Goal: Task Accomplishment & Management: Manage account settings

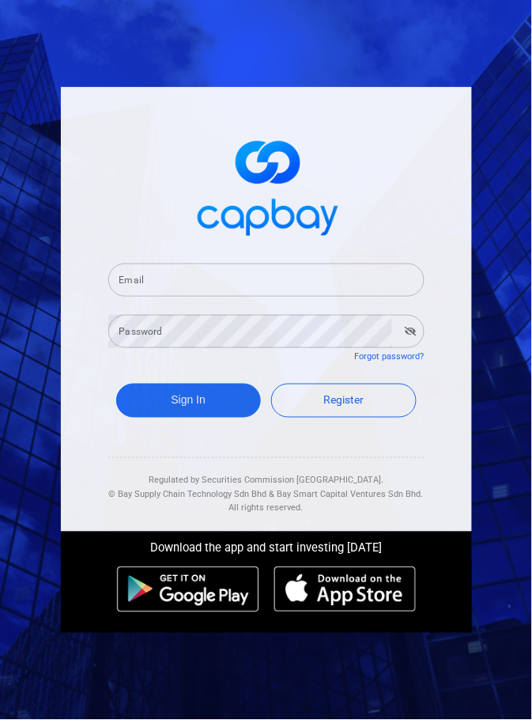
click at [346, 297] on input "Email" at bounding box center [266, 279] width 316 height 33
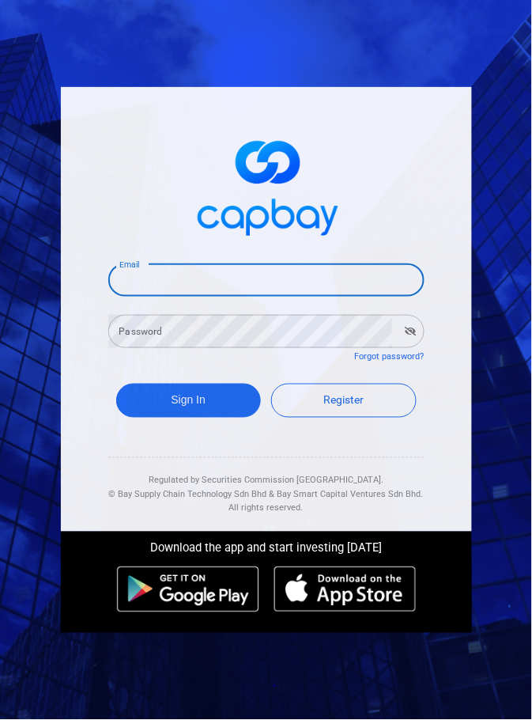
type input "[EMAIL_ADDRESS][DOMAIN_NAME]"
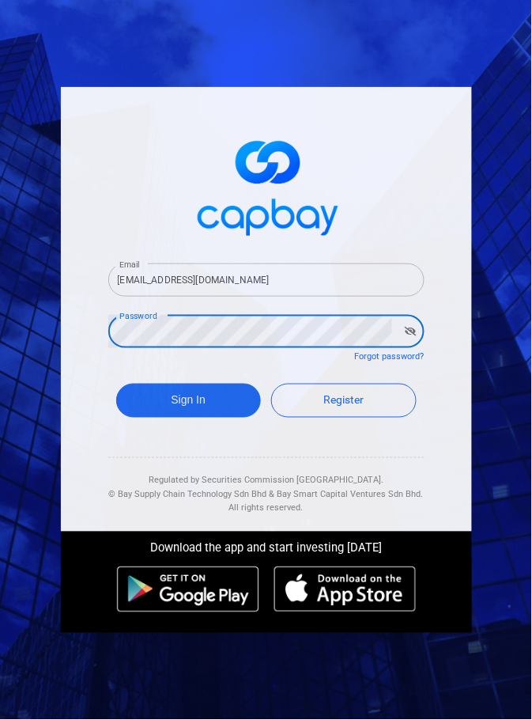
click at [406, 336] on icon "button" at bounding box center [411, 331] width 12 height 9
click at [156, 418] on button "Sign In" at bounding box center [188, 401] width 145 height 34
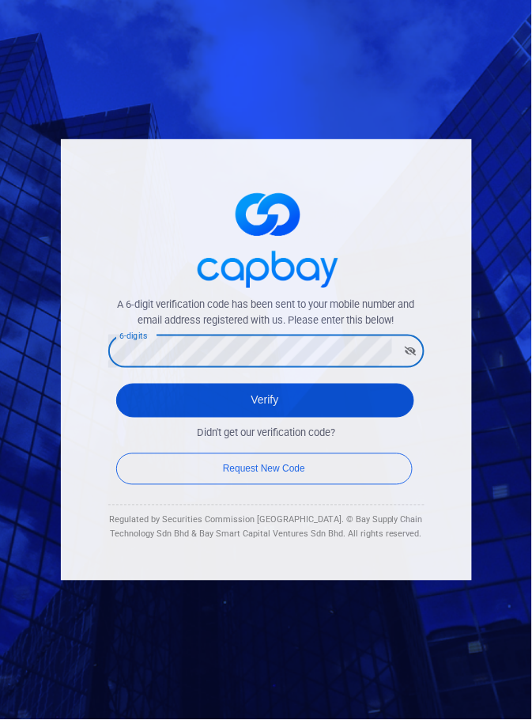
click at [300, 418] on button "Verify" at bounding box center [265, 401] width 298 height 34
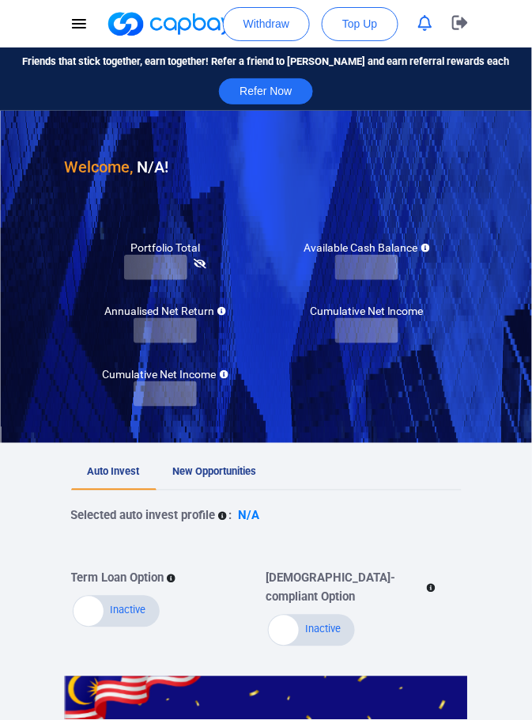
checkbox input "true"
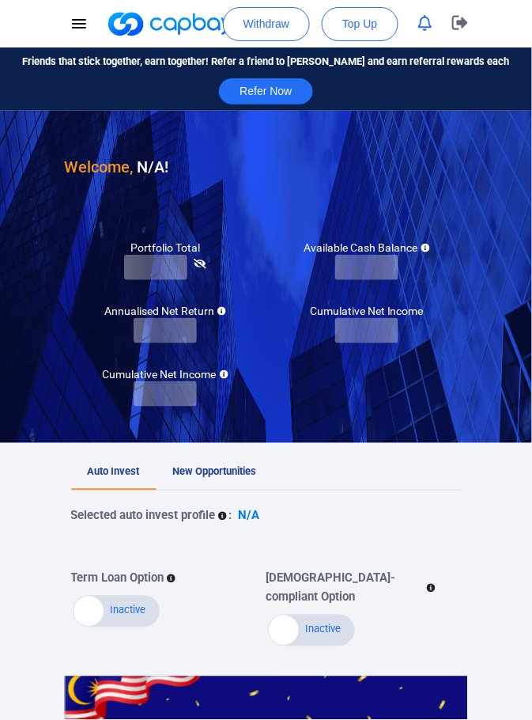
checkbox input "true"
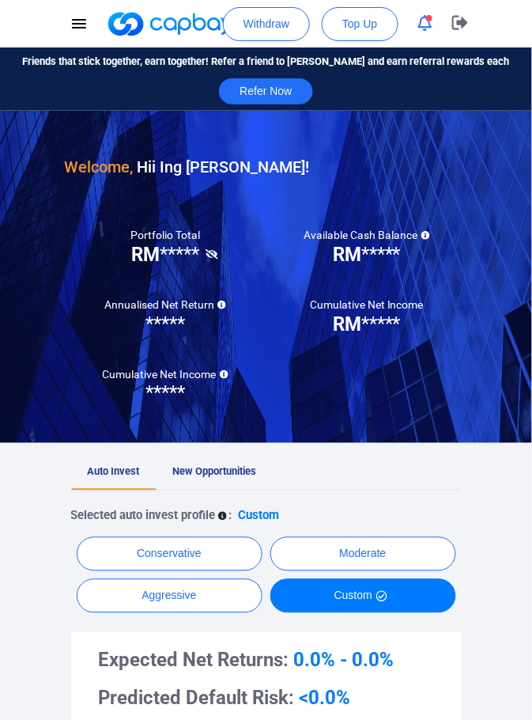
click at [217, 255] on icon at bounding box center [212, 254] width 13 height 10
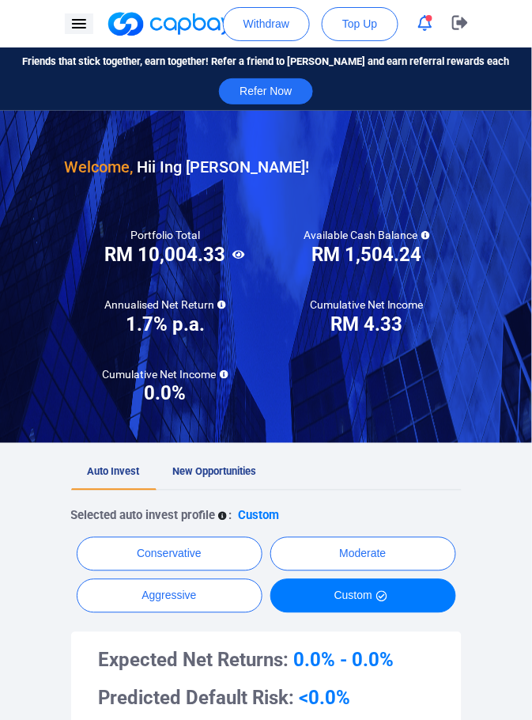
click at [76, 17] on icon "button" at bounding box center [79, 23] width 19 height 19
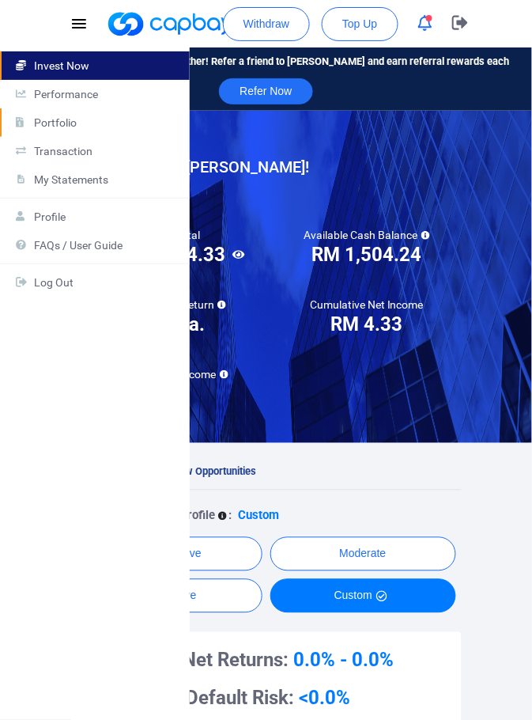
click at [90, 117] on p "Portfolio" at bounding box center [105, 122] width 142 height 13
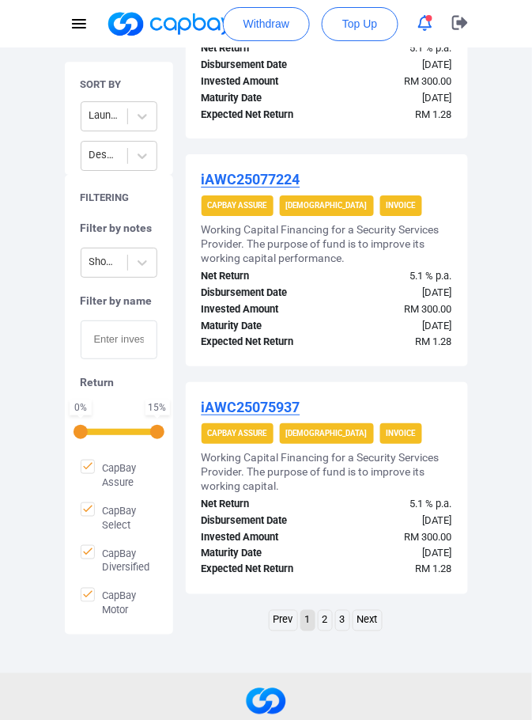
scroll to position [2195, 0]
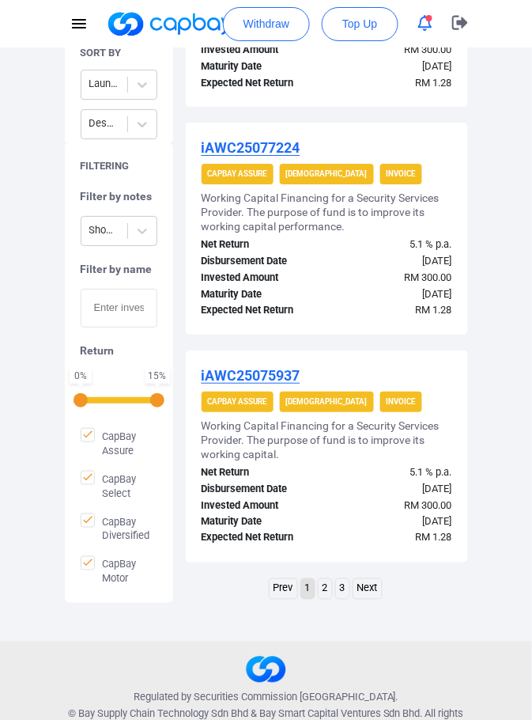
click at [322, 588] on link "2" at bounding box center [325, 589] width 13 height 20
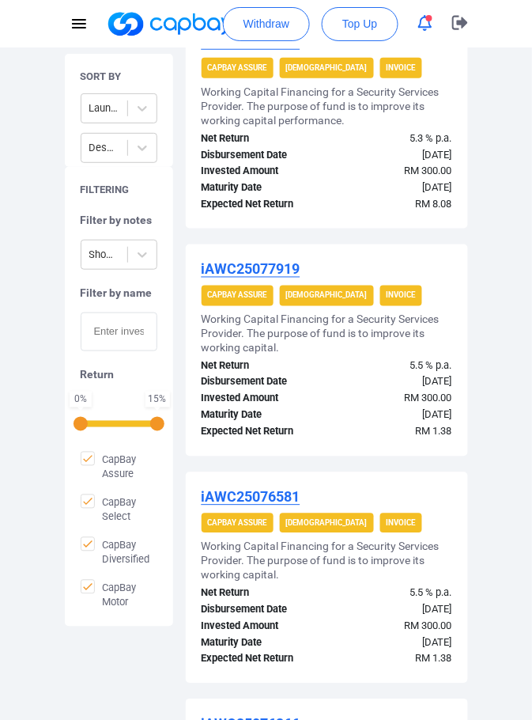
scroll to position [940, 0]
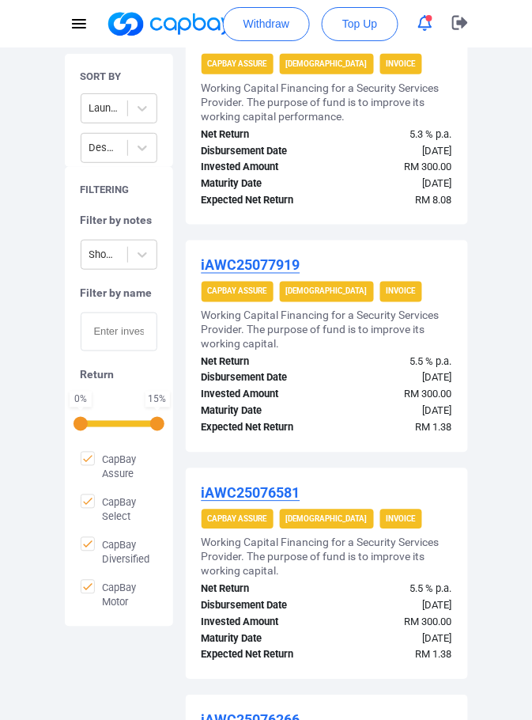
click at [472, 719] on div "Sort By Launch Date Descending Filtering Filter by notes Show All Notes Filter …" at bounding box center [266, 685] width 427 height 2348
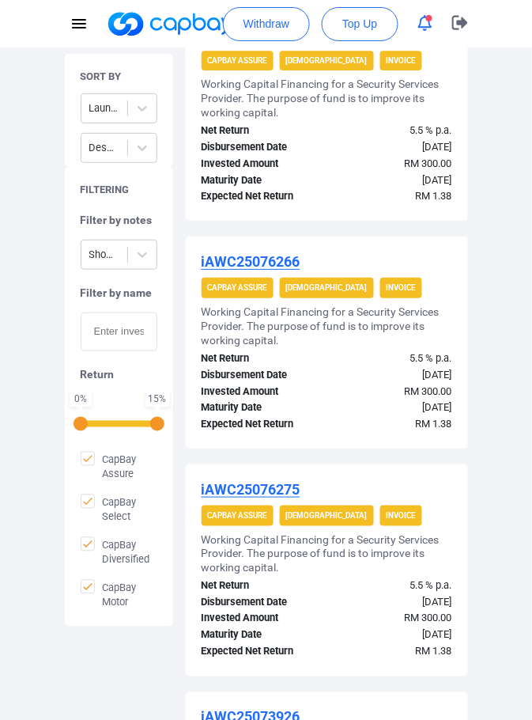
scroll to position [1404, 0]
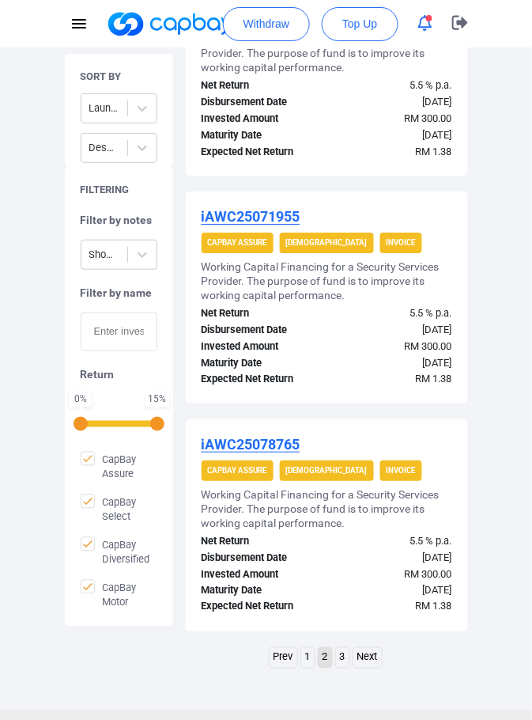
click at [305, 656] on link "1" at bounding box center [307, 658] width 13 height 20
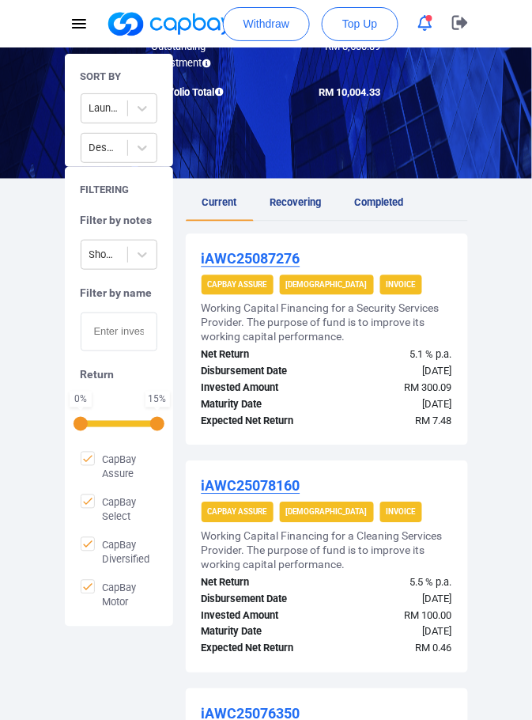
scroll to position [2126, 0]
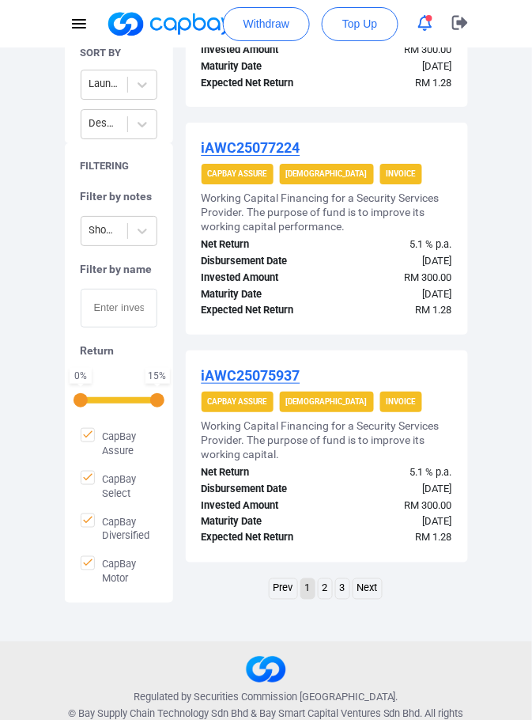
click at [340, 595] on link "3" at bounding box center [342, 589] width 13 height 20
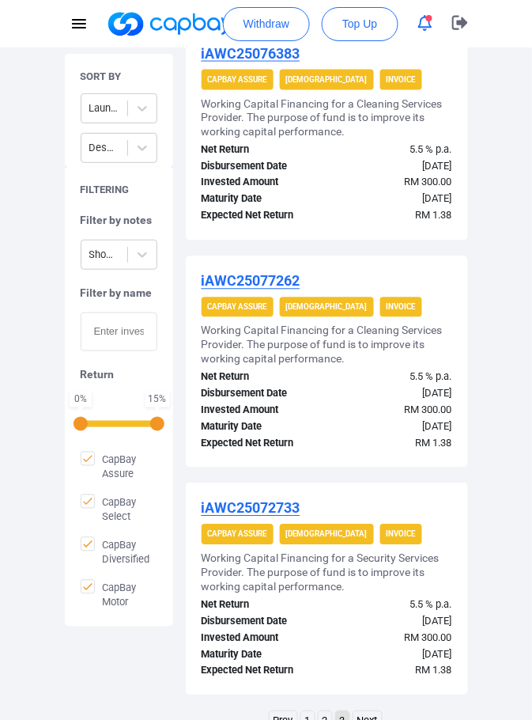
scroll to position [1967, 0]
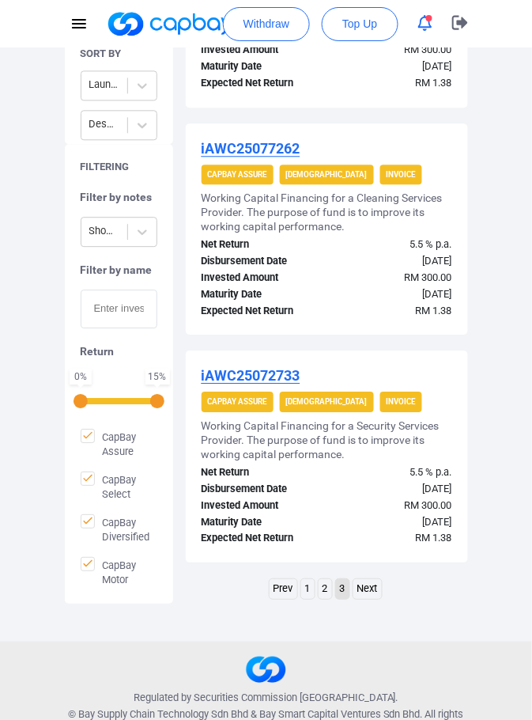
click at [368, 593] on link "Next" at bounding box center [367, 589] width 28 height 20
click at [369, 586] on link "Next" at bounding box center [367, 589] width 28 height 20
click at [369, 587] on link "Next" at bounding box center [367, 589] width 28 height 20
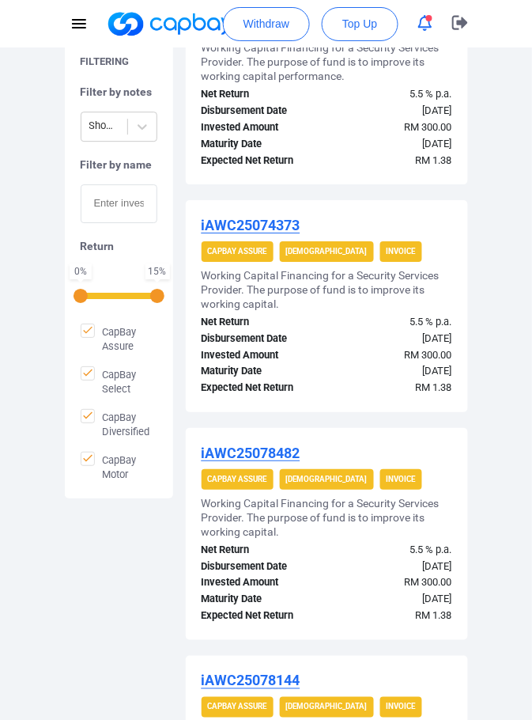
scroll to position [0, 0]
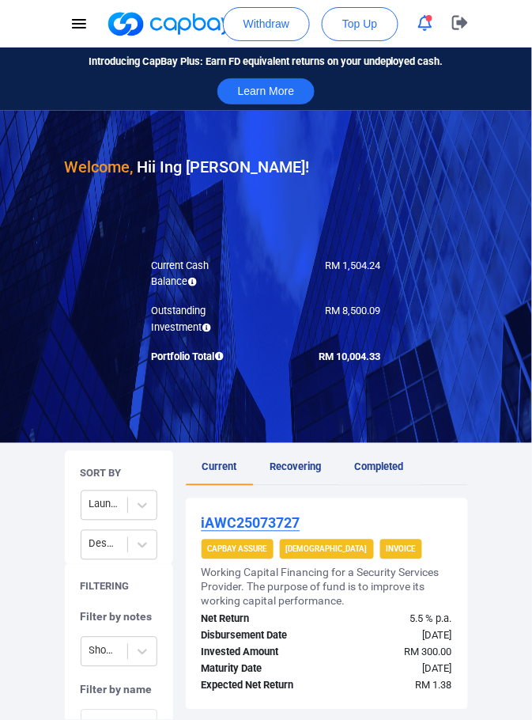
click at [375, 464] on span "Completed" at bounding box center [379, 467] width 49 height 12
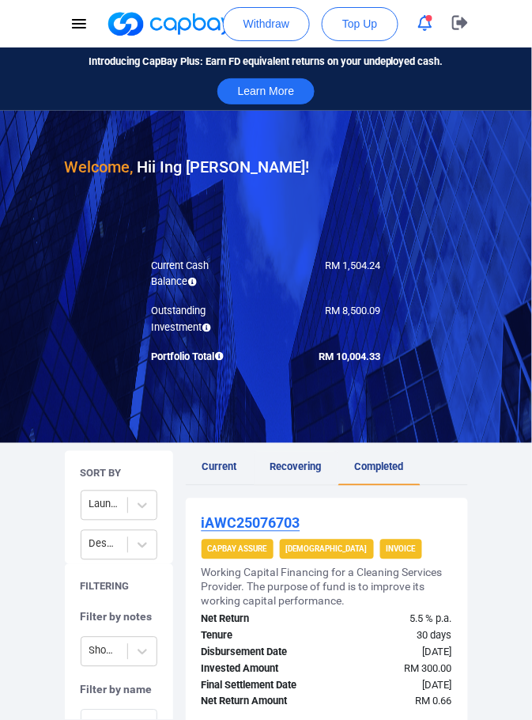
click at [300, 463] on span "Recovering" at bounding box center [295, 467] width 51 height 12
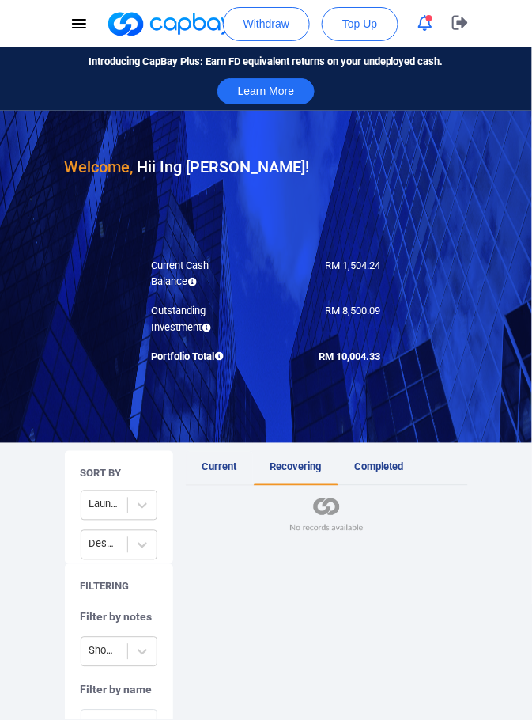
click at [217, 472] on span "Current" at bounding box center [219, 467] width 35 height 12
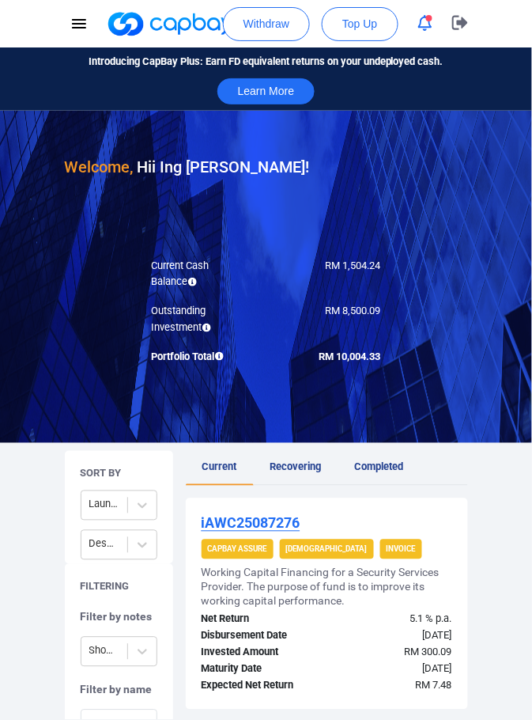
click at [424, 19] on icon "button" at bounding box center [425, 23] width 14 height 17
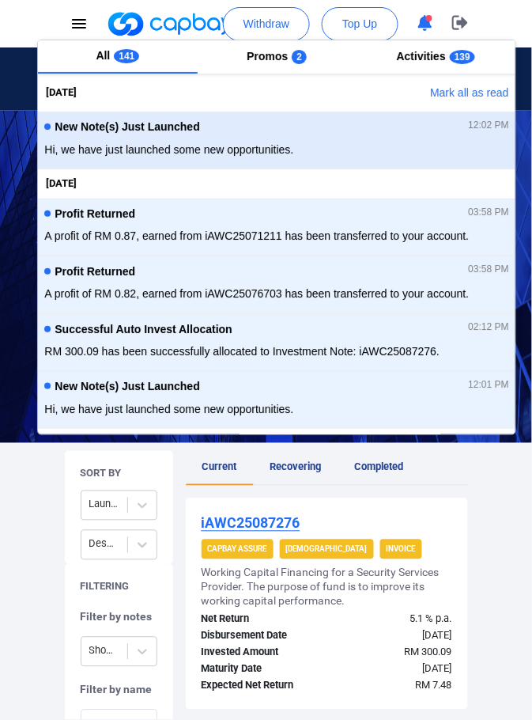
click at [402, 142] on span "Hi, we have just launched some new opportunities." at bounding box center [276, 150] width 465 height 17
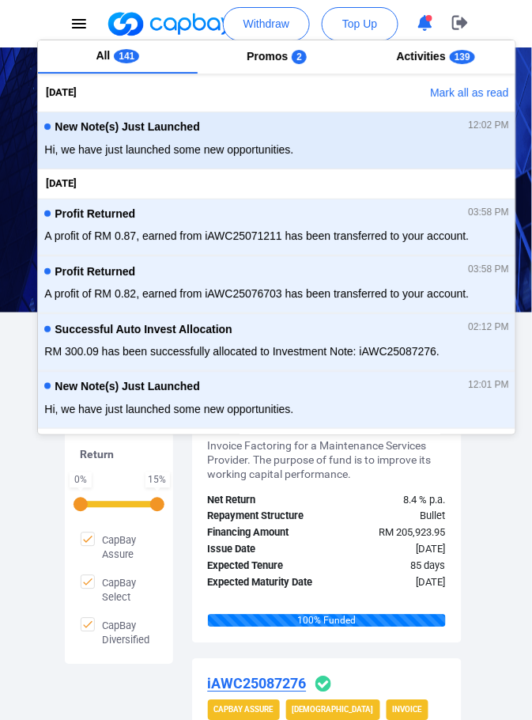
scroll to position [70, 0]
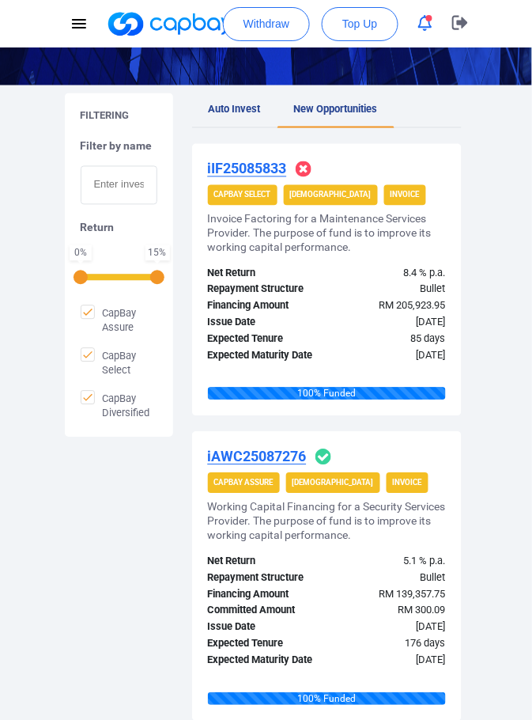
scroll to position [313, 0]
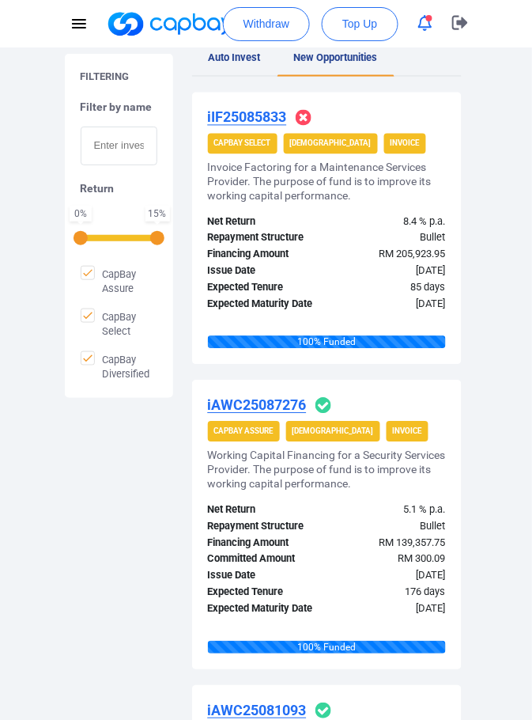
scroll to position [352, 0]
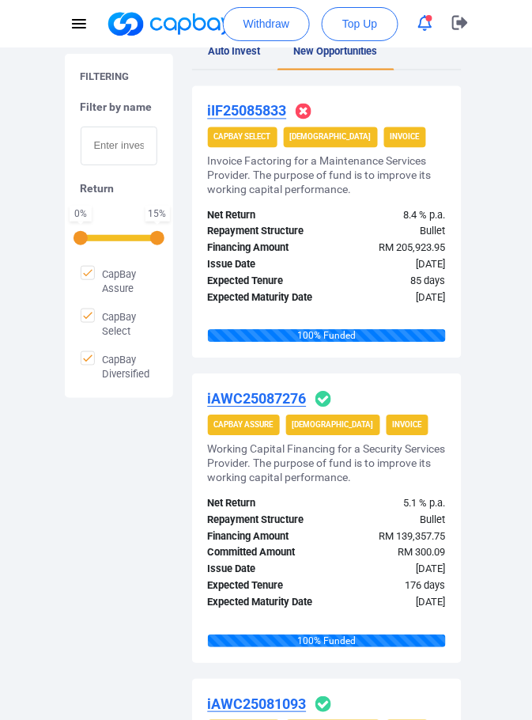
click at [410, 529] on div "Bullet" at bounding box center [392, 520] width 131 height 17
click at [262, 561] on div "Committed Amount" at bounding box center [261, 553] width 131 height 17
click at [213, 546] on div "Financing Amount" at bounding box center [261, 537] width 131 height 17
click at [285, 529] on div "Repayment Structure" at bounding box center [261, 520] width 131 height 17
click at [345, 529] on div "Bullet" at bounding box center [392, 520] width 131 height 17
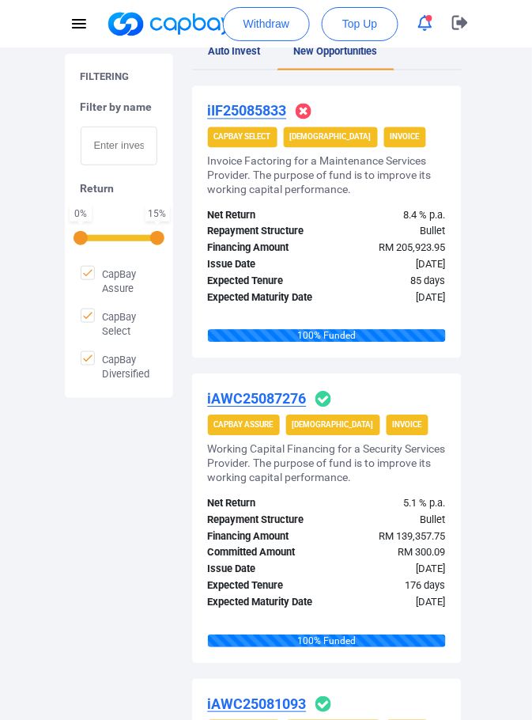
click at [425, 485] on h5 "Working Capital Financing for a Security Services Provider. The purpose of fund…" at bounding box center [327, 463] width 238 height 43
click at [393, 429] on strong "Invoice" at bounding box center [407, 425] width 29 height 9
click at [281, 407] on u "iAWC25087276" at bounding box center [257, 399] width 99 height 17
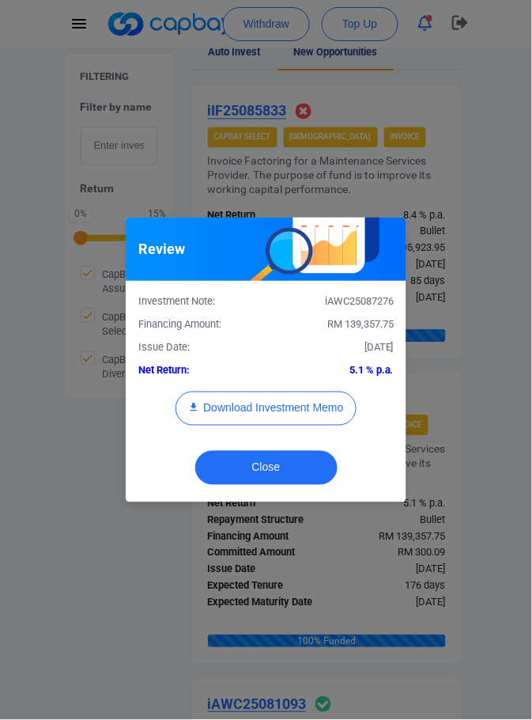
click at [495, 446] on div "Review Investment Note: iAWC25087276 Financing Amount: RM 139,357.75 Issue Date…" at bounding box center [266, 360] width 532 height 720
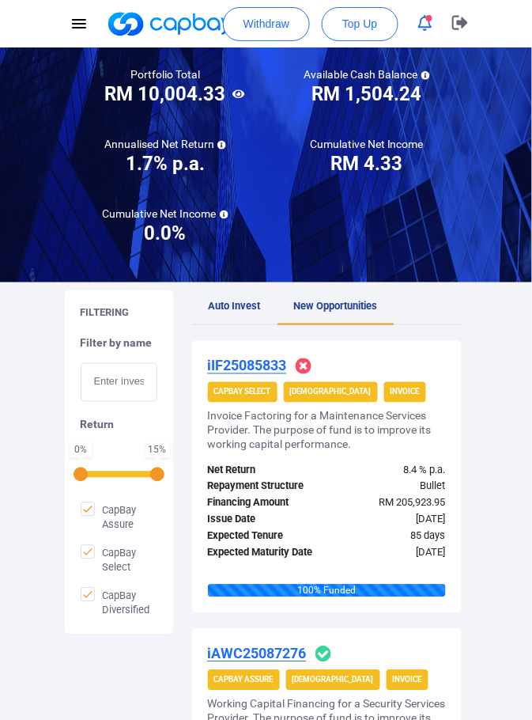
scroll to position [0, 0]
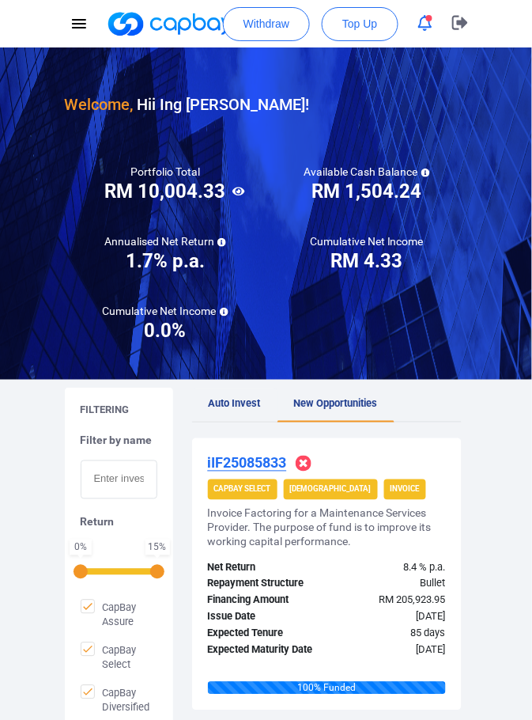
click at [231, 410] on span "Auto Invest" at bounding box center [235, 404] width 52 height 12
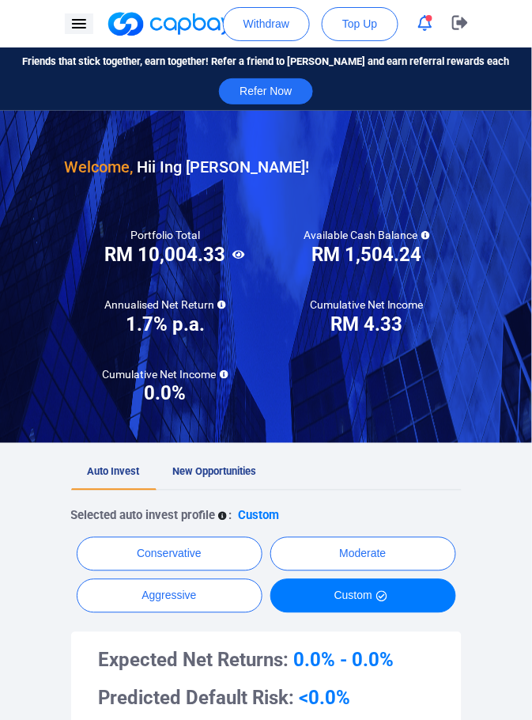
click at [67, 21] on button "button" at bounding box center [79, 23] width 28 height 21
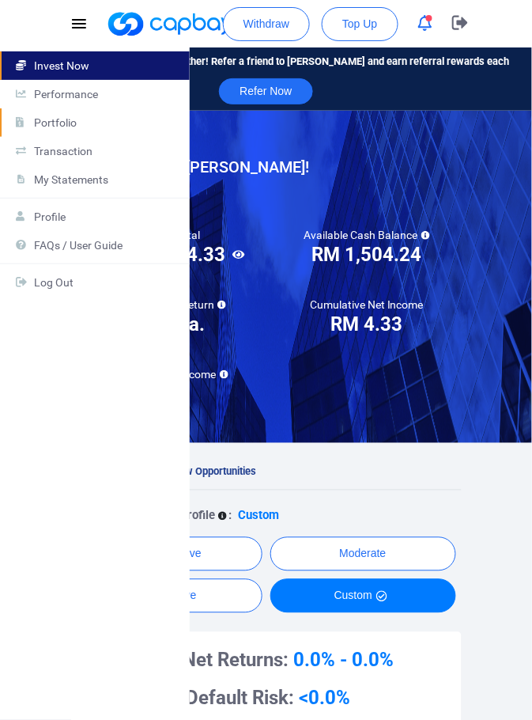
click at [59, 124] on p "Portfolio" at bounding box center [105, 122] width 142 height 13
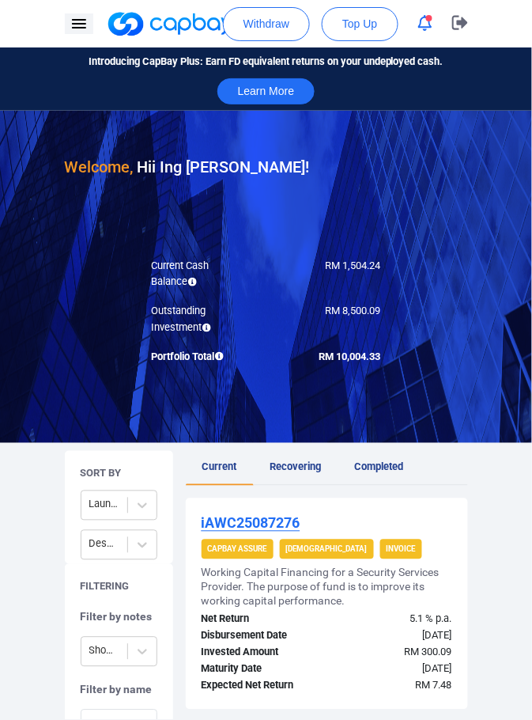
click at [73, 15] on icon "button" at bounding box center [79, 23] width 19 height 19
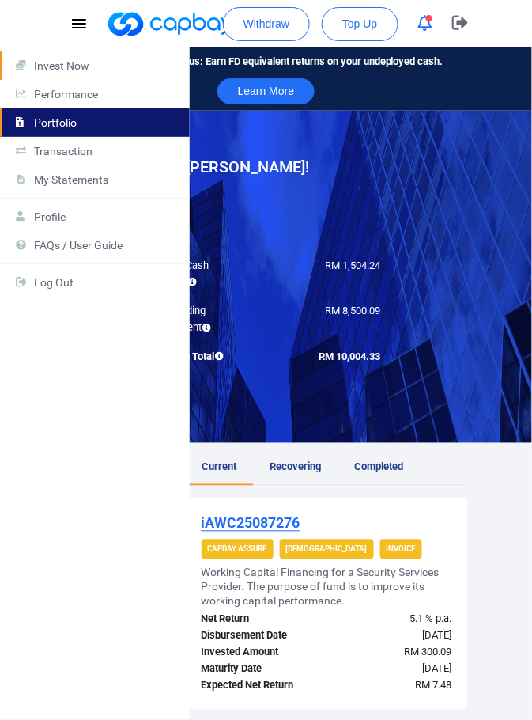
click at [82, 64] on p "Invest Now" at bounding box center [105, 65] width 142 height 13
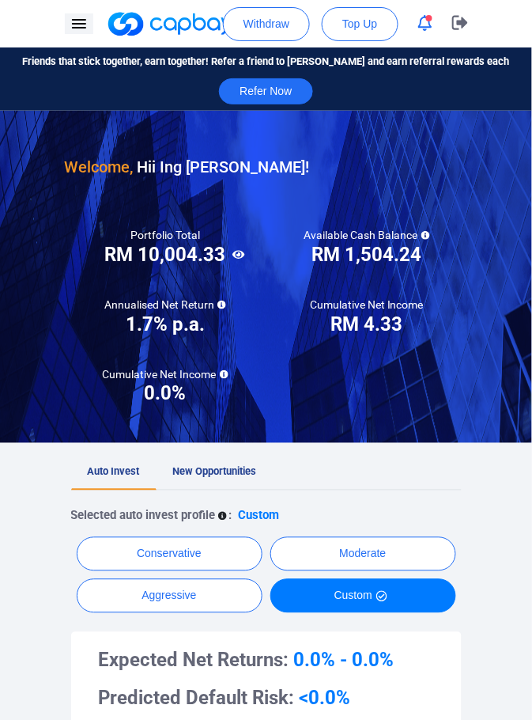
click at [79, 21] on icon "button" at bounding box center [79, 23] width 19 height 19
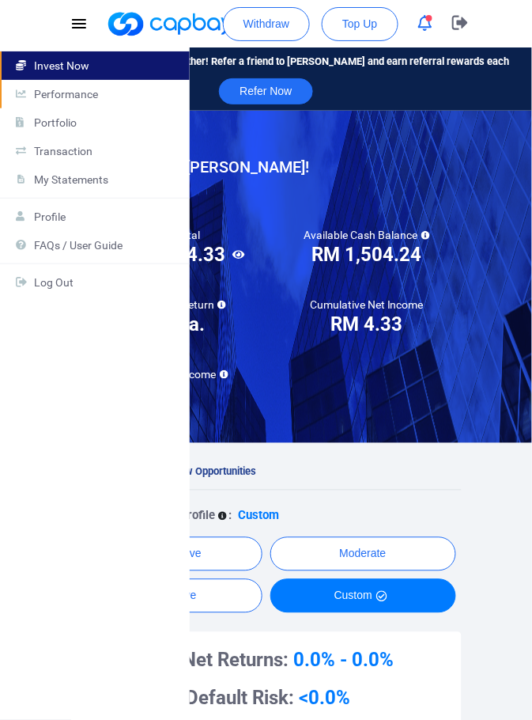
click at [93, 89] on p "Performance" at bounding box center [105, 94] width 142 height 13
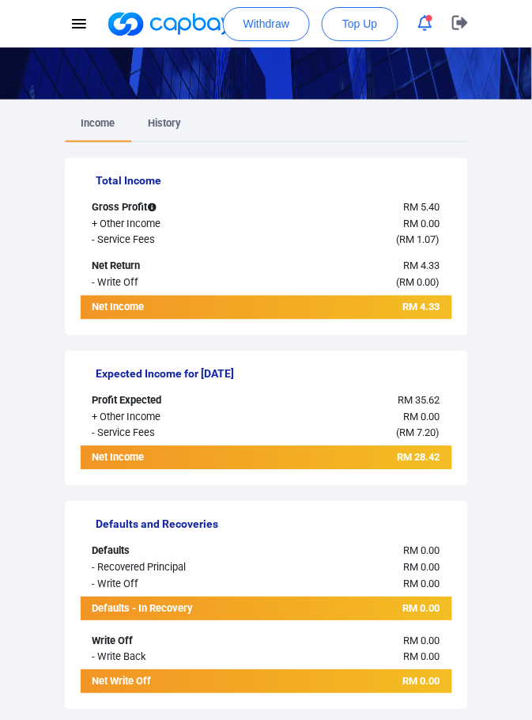
scroll to position [282, 0]
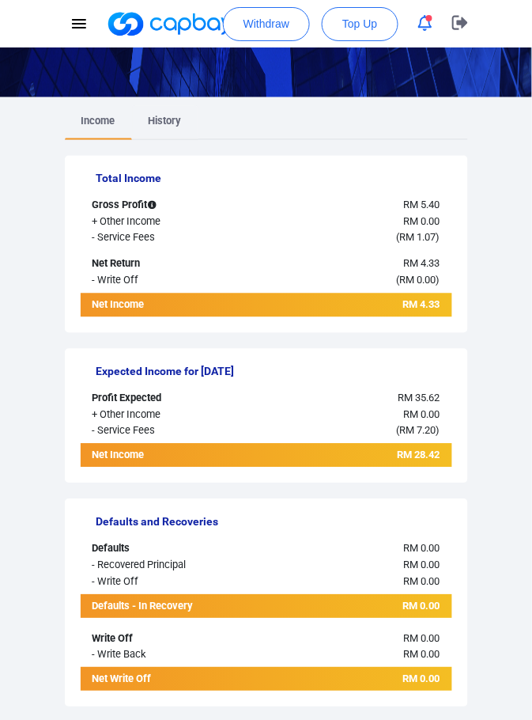
click at [158, 110] on link "History" at bounding box center [165, 122] width 66 height 35
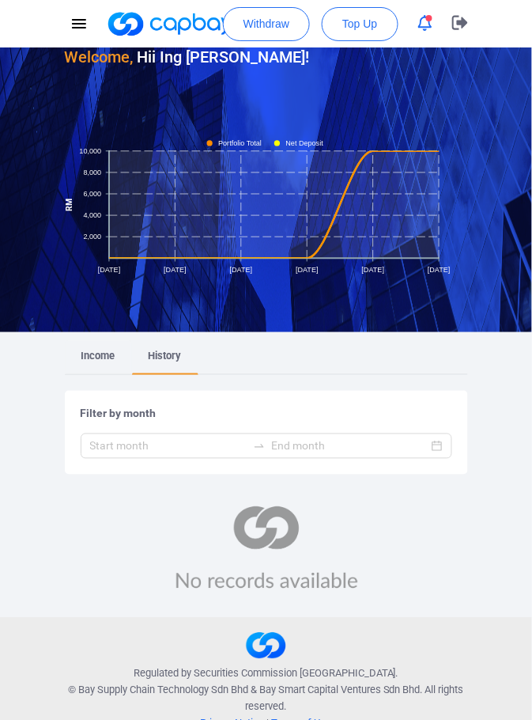
click at [91, 356] on span "Income" at bounding box center [98, 356] width 34 height 12
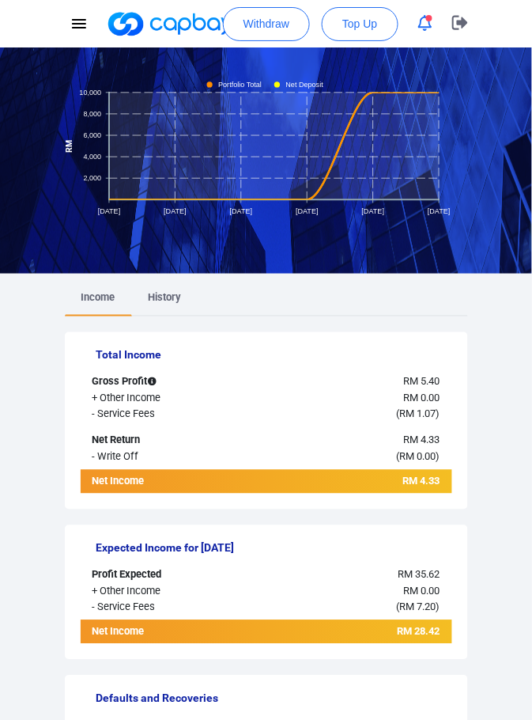
scroll to position [0, 0]
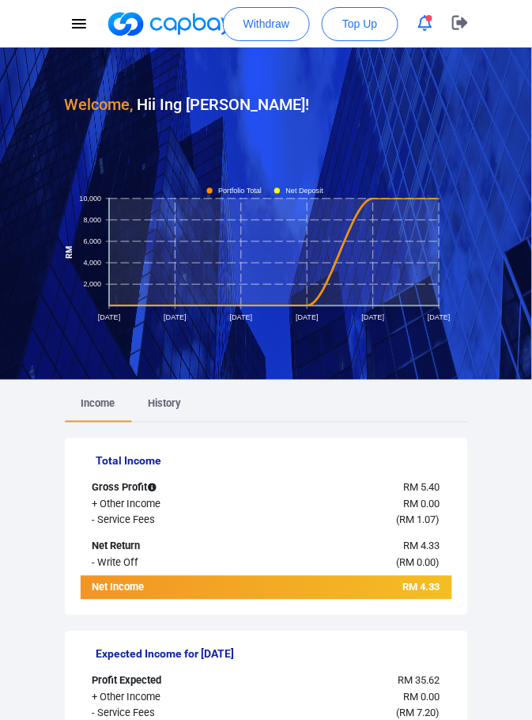
click at [175, 21] on link at bounding box center [211, 23] width 210 height 25
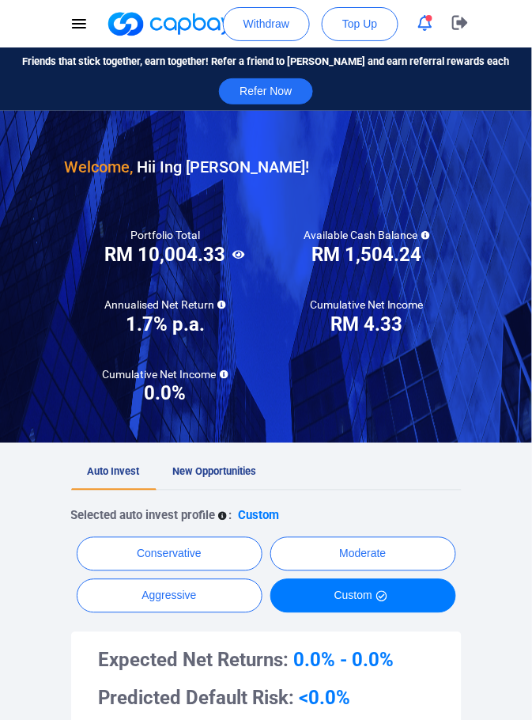
click at [229, 302] on div "Annualised Net Return 1.7% p.a. 1.7% p.a." at bounding box center [166, 320] width 202 height 46
click at [210, 309] on h5 "Annualised Net Return" at bounding box center [165, 304] width 122 height 14
click at [216, 307] on h5 "Annualised Net Return" at bounding box center [165, 304] width 122 height 14
click at [253, 346] on div "Portfolio Total Portfolio Total RM 10,004.33 RM 10,004.33 Available Cash Balanc…" at bounding box center [266, 311] width 403 height 215
click at [508, 288] on div at bounding box center [266, 277] width 532 height 332
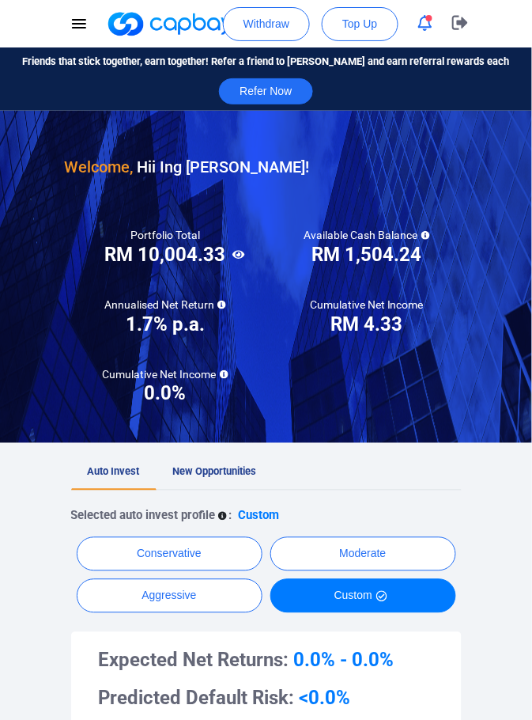
click at [424, 236] on icon at bounding box center [425, 235] width 9 height 9
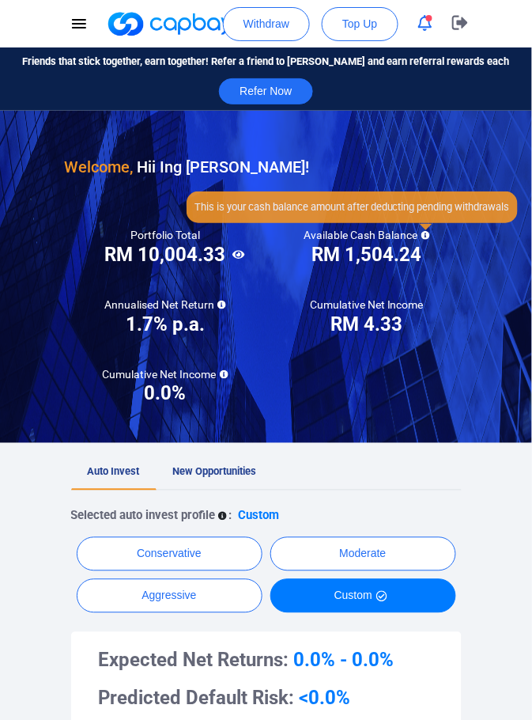
click at [422, 22] on icon "button" at bounding box center [425, 23] width 14 height 17
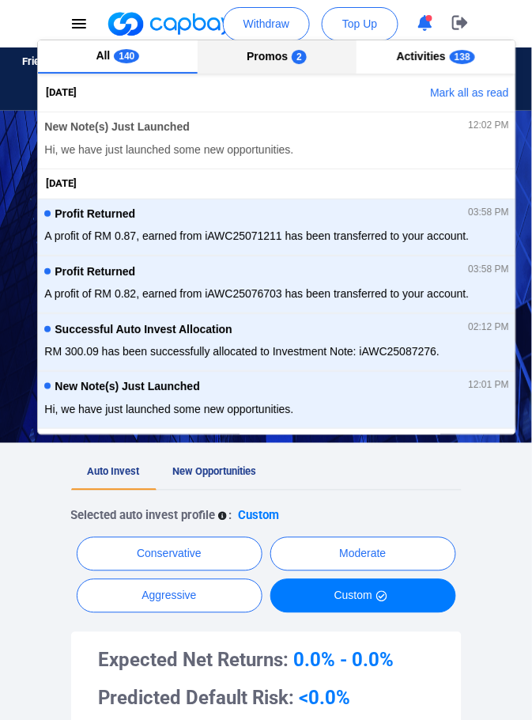
click at [270, 55] on span "Promos" at bounding box center [267, 56] width 41 height 13
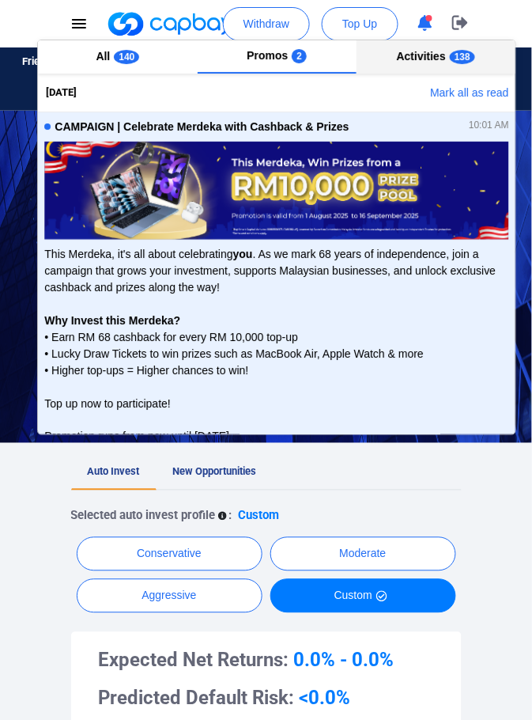
click at [425, 62] on button "Activities 138" at bounding box center [436, 56] width 159 height 33
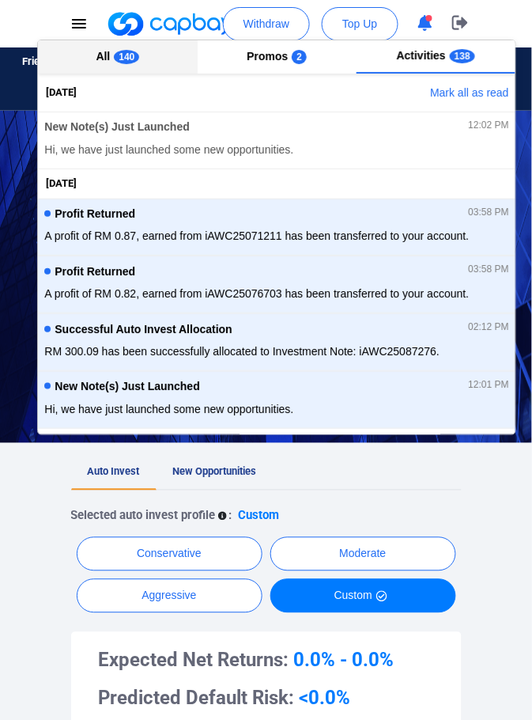
click at [115, 47] on button "All 140" at bounding box center [117, 56] width 159 height 33
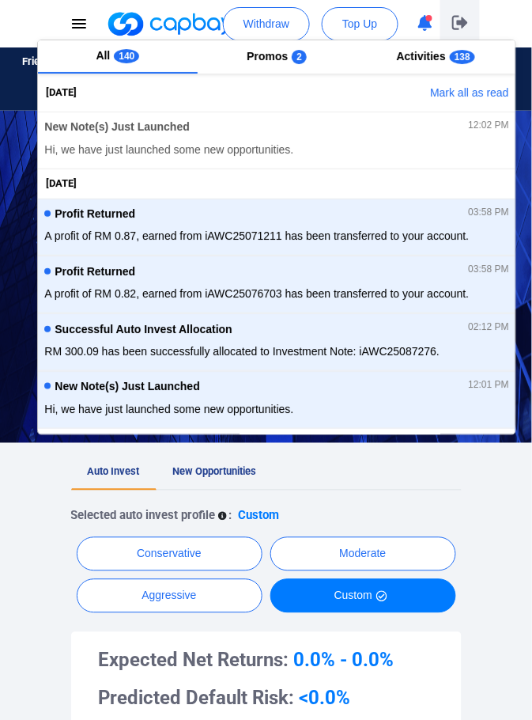
click at [456, 18] on icon "button" at bounding box center [460, 22] width 16 height 15
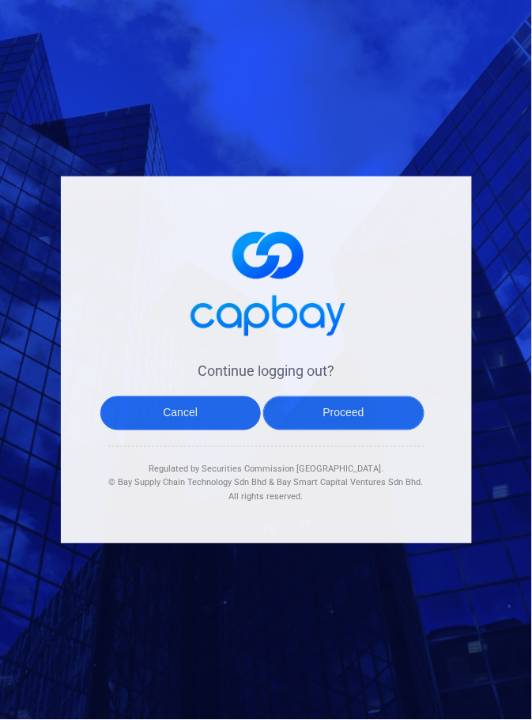
click at [368, 430] on button "Proceed" at bounding box center [343, 413] width 161 height 34
